Goal: Navigation & Orientation: Find specific page/section

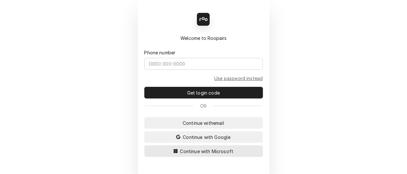
click at [190, 149] on span "Continue with Microsoft" at bounding box center [207, 151] width 56 height 7
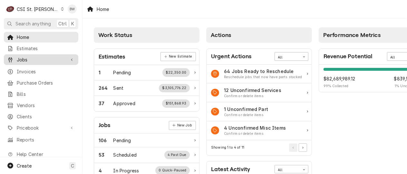
click at [32, 59] on span "Jobs" at bounding box center [41, 59] width 49 height 7
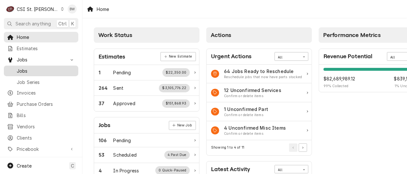
click at [34, 71] on span "Jobs" at bounding box center [46, 71] width 58 height 7
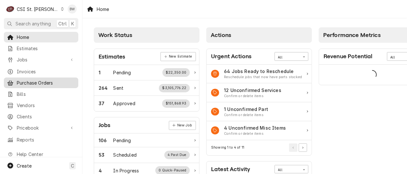
click at [31, 81] on span "Purchase Orders" at bounding box center [46, 83] width 58 height 7
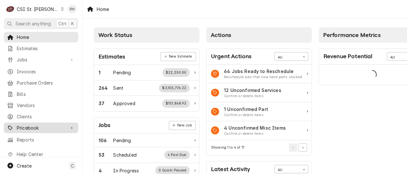
click at [27, 125] on span "Pricebook" at bounding box center [41, 128] width 49 height 7
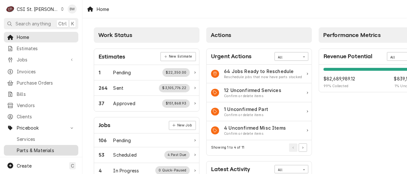
click at [31, 147] on span "Parts & Materials" at bounding box center [46, 150] width 58 height 7
